Goal: Task Accomplishment & Management: Manage account settings

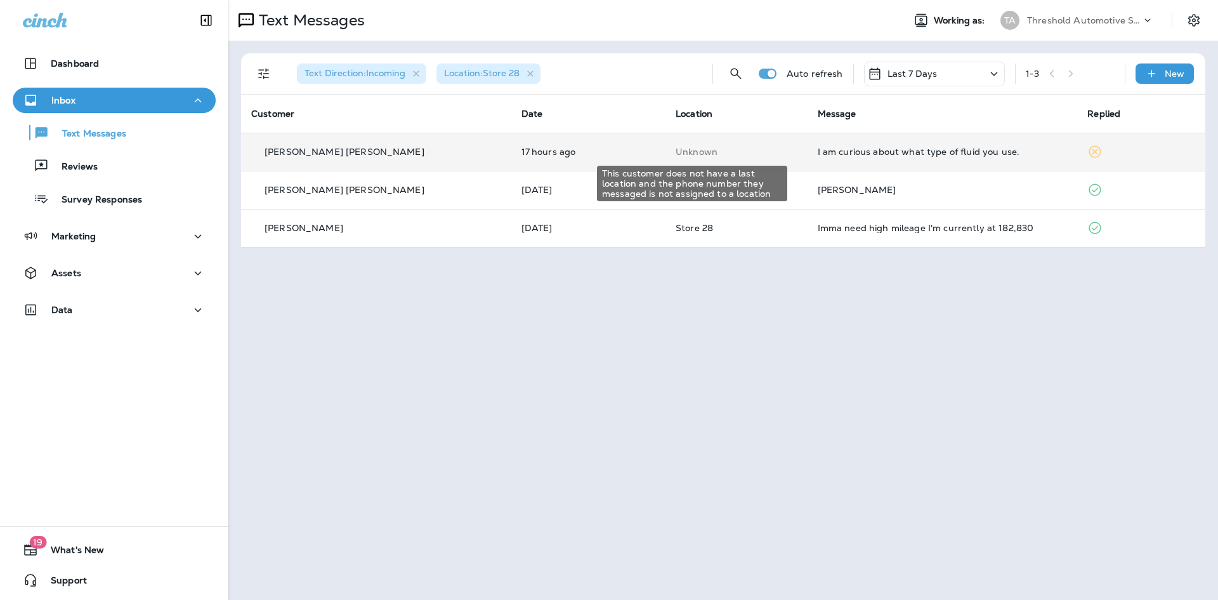
click at [721, 152] on p "Unknown" at bounding box center [737, 152] width 122 height 10
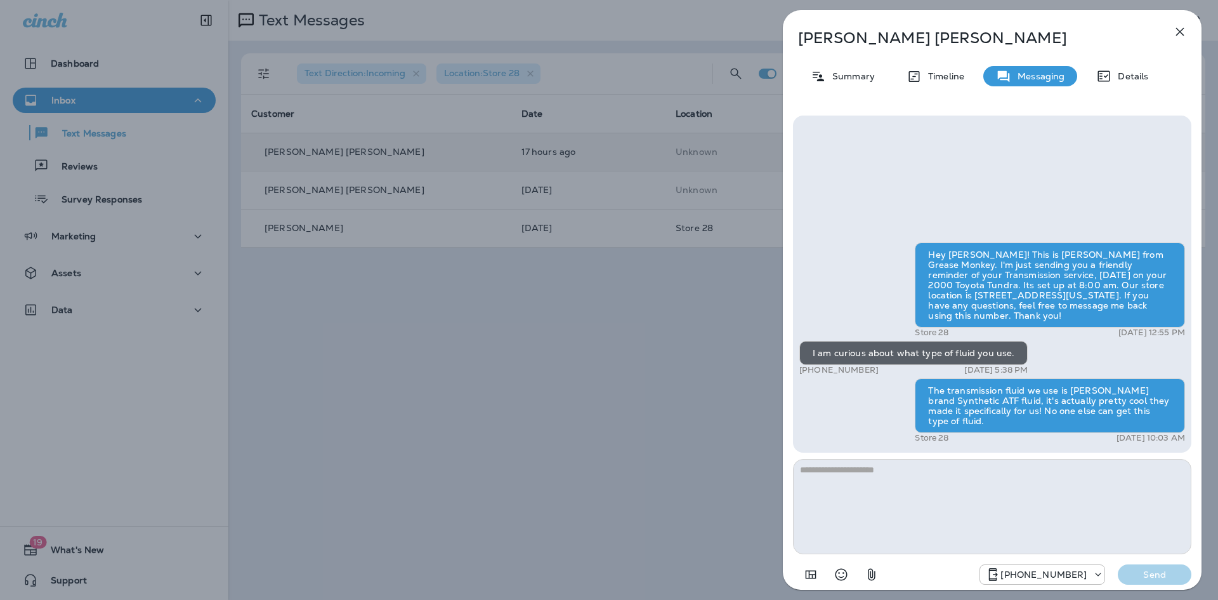
click at [1178, 31] on icon "button" at bounding box center [1179, 31] width 15 height 15
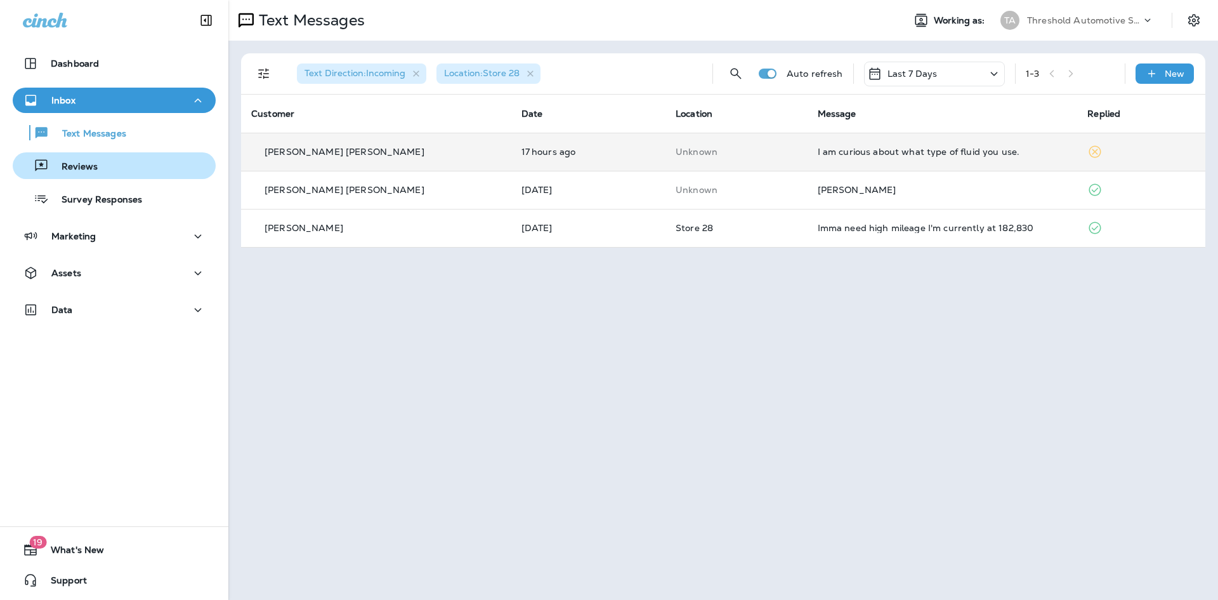
click at [126, 166] on div "Reviews" at bounding box center [114, 165] width 193 height 19
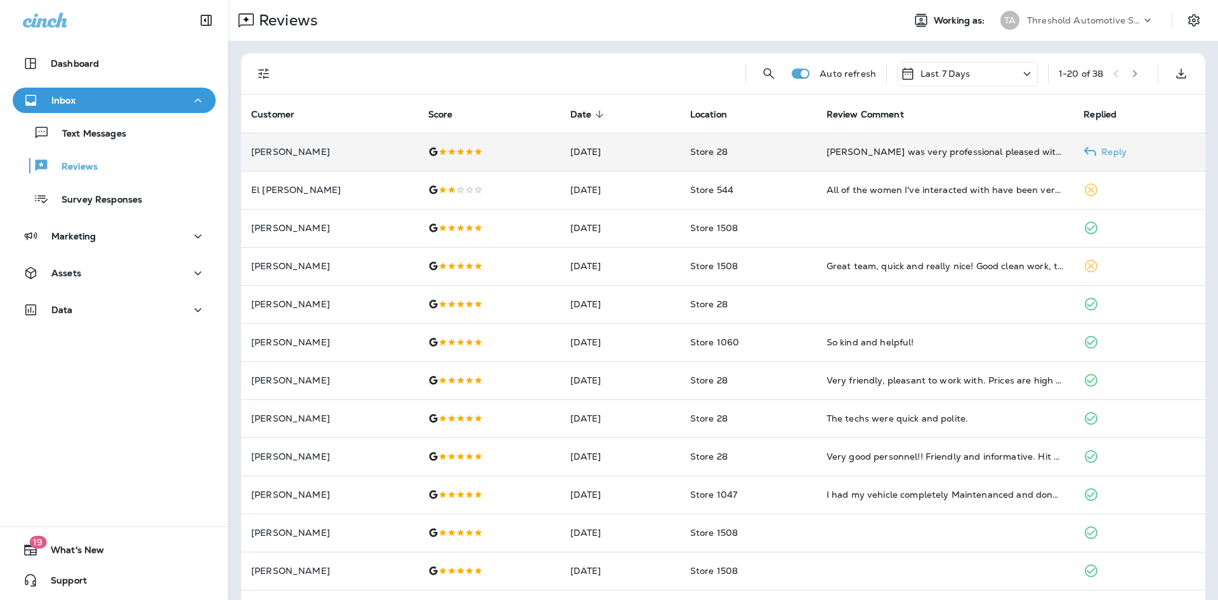
click at [291, 161] on td "[PERSON_NAME]" at bounding box center [329, 152] width 177 height 38
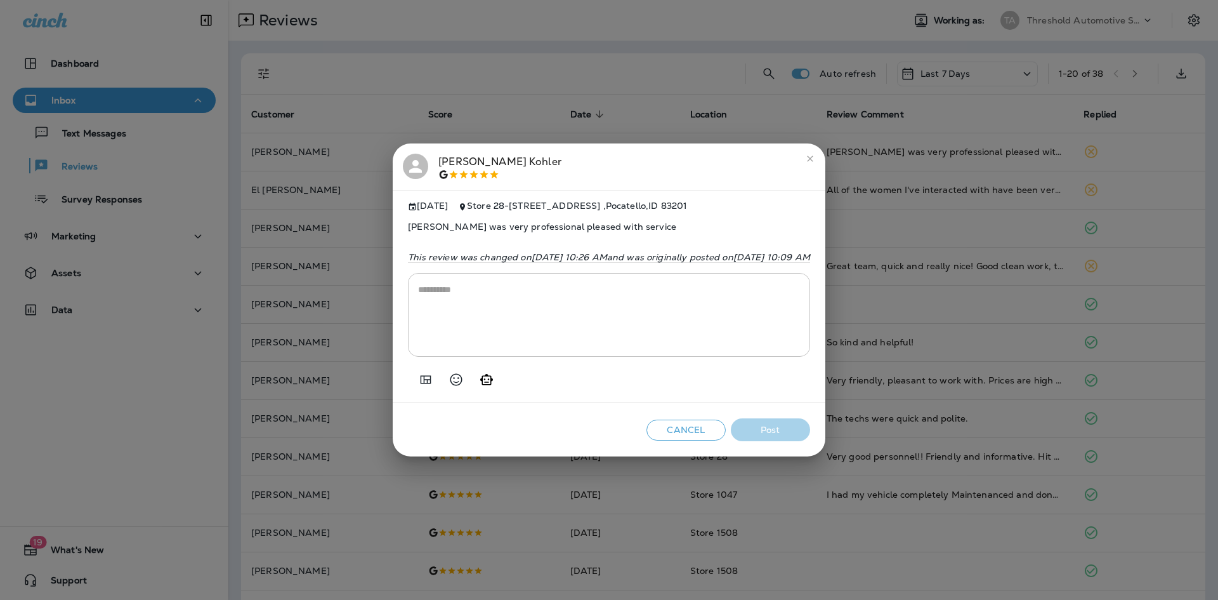
click at [406, 160] on icon at bounding box center [415, 166] width 19 height 19
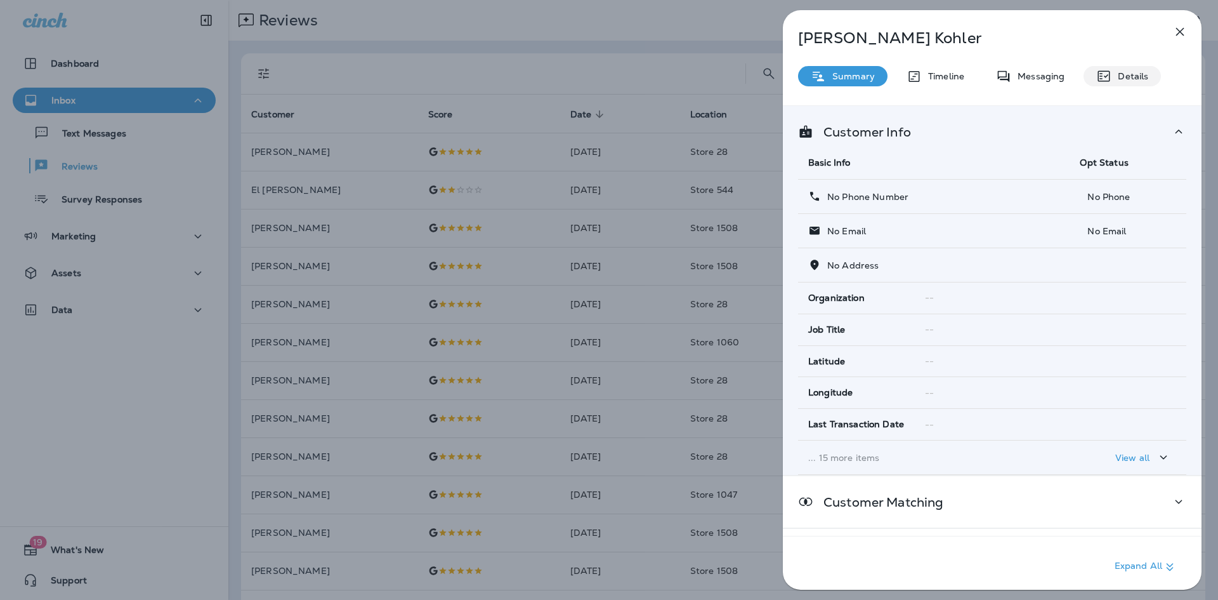
click at [1128, 71] on p "Details" at bounding box center [1129, 76] width 37 height 10
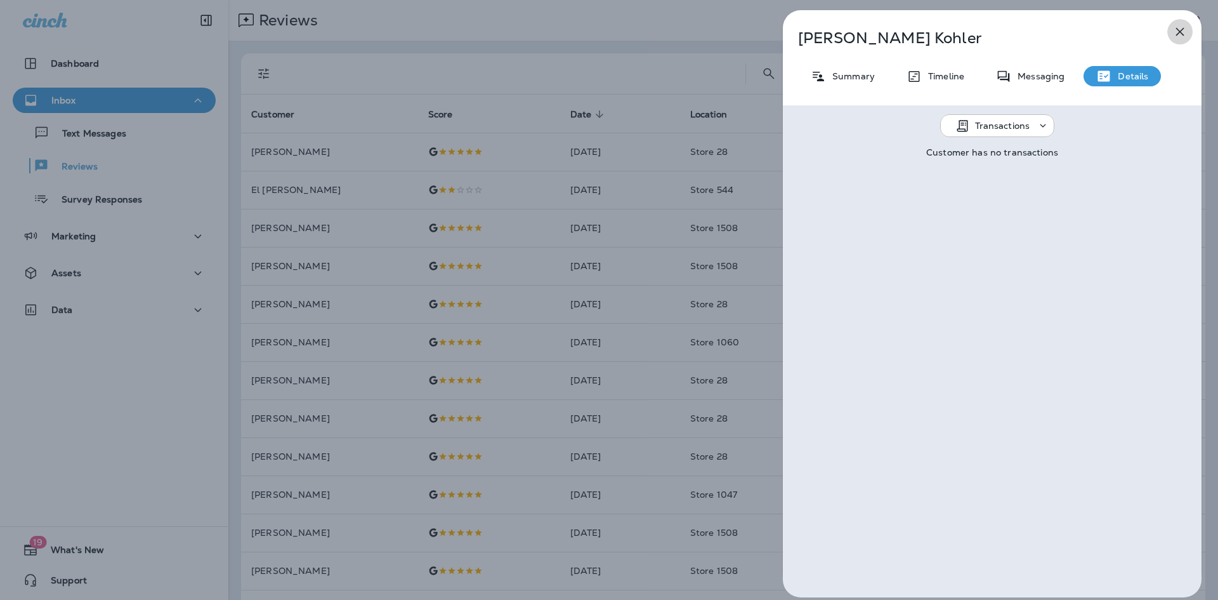
click at [1186, 27] on icon "button" at bounding box center [1179, 31] width 15 height 15
